Goal: Task Accomplishment & Management: Manage account settings

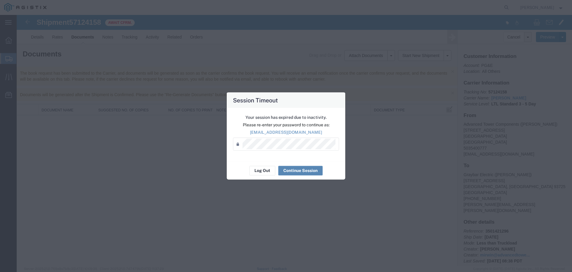
click at [298, 171] on button "Continue Session" at bounding box center [300, 170] width 44 height 10
click at [292, 170] on button "Continue Session" at bounding box center [300, 170] width 44 height 10
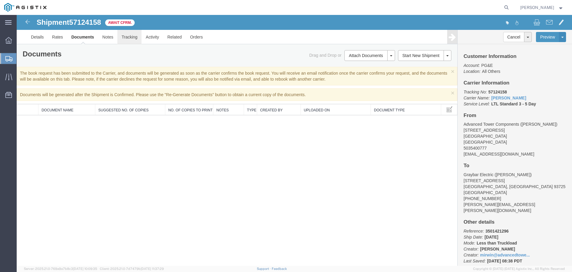
click at [126, 37] on link "Tracking" at bounding box center [129, 37] width 24 height 14
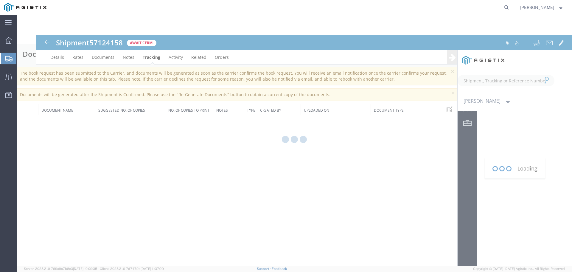
type input "[EMAIL_ADDRESS][DOMAIN_NAME]"
click at [563, 8] on strong "button" at bounding box center [561, 7] width 5 height 2
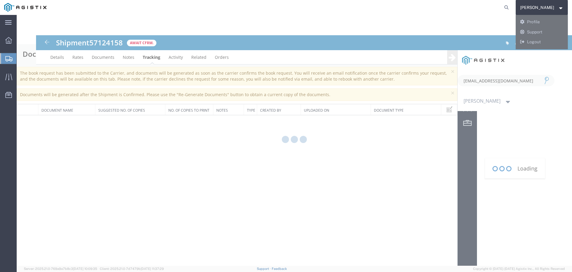
click at [363, 21] on div at bounding box center [295, 140] width 556 height 250
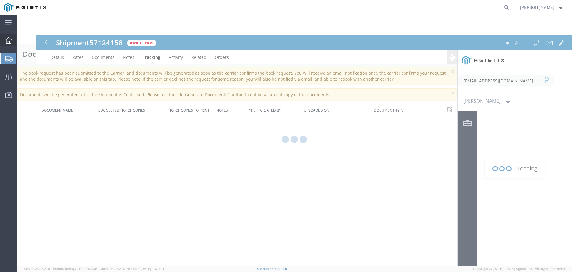
click at [9, 41] on icon at bounding box center [8, 40] width 7 height 7
click at [5, 22] on icon at bounding box center [8, 22] width 7 height 4
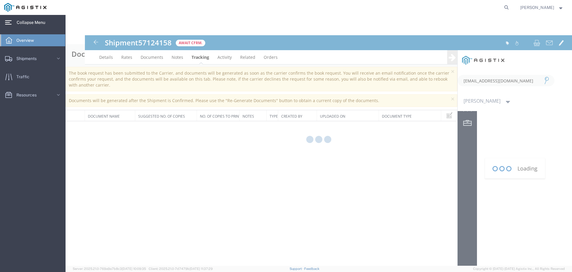
click at [126, 11] on div at bounding box center [281, 7] width 461 height 15
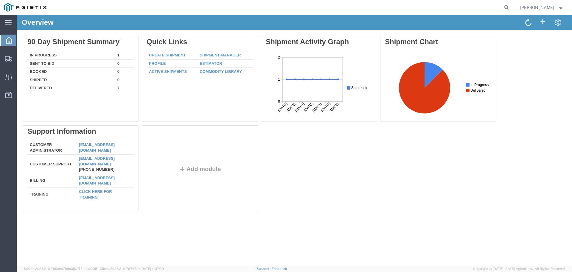
click at [561, 7] on strong "button" at bounding box center [561, 7] width 5 height 2
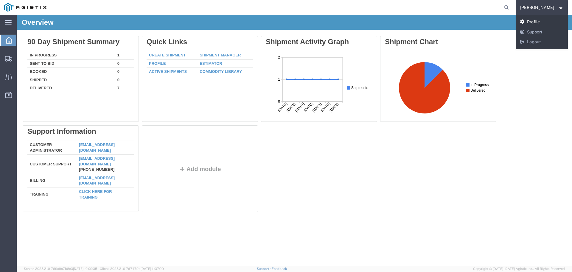
click at [550, 22] on link "Profile" at bounding box center [542, 22] width 52 height 10
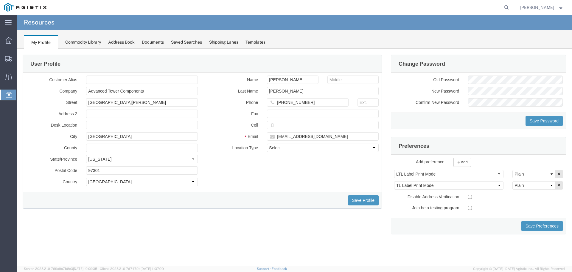
click at [152, 41] on div "Documents" at bounding box center [153, 42] width 22 height 6
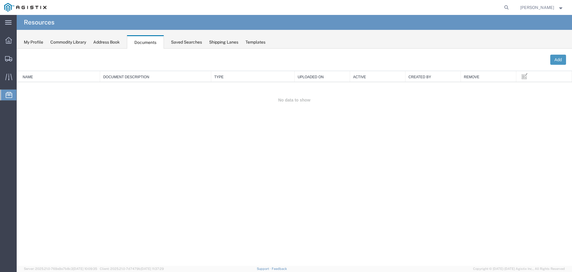
click at [115, 41] on div "Address Book" at bounding box center [106, 42] width 27 height 6
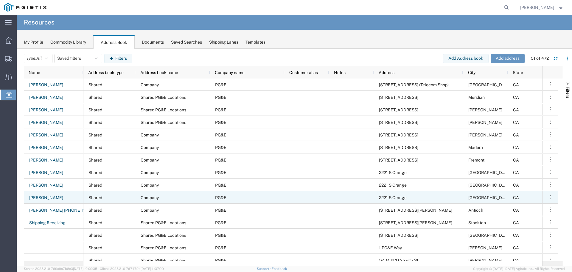
scroll to position [239, 0]
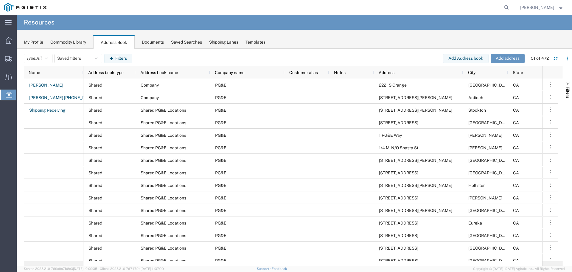
click at [231, 41] on div "Shipping Lanes" at bounding box center [223, 42] width 29 height 6
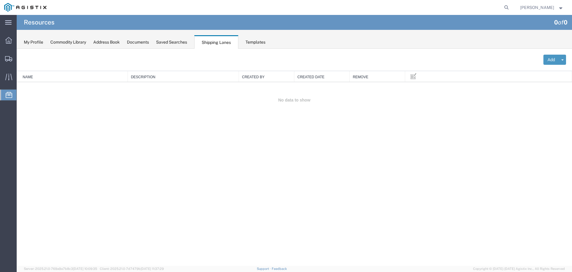
click at [259, 42] on div "Templates" at bounding box center [256, 42] width 20 height 6
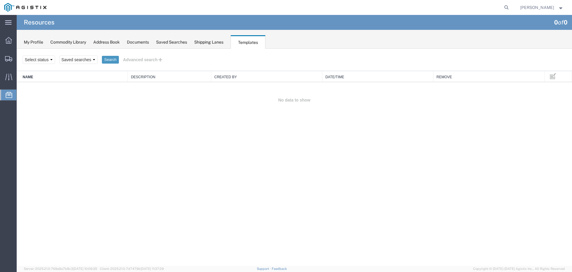
click at [38, 40] on div "My Profile" at bounding box center [33, 42] width 19 height 6
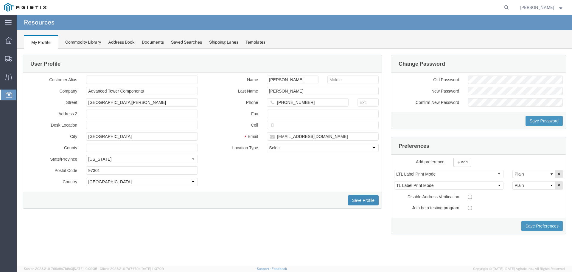
click at [363, 199] on button "Save Profile" at bounding box center [363, 200] width 31 height 10
